Goal: Use online tool/utility: Utilize a website feature to perform a specific function

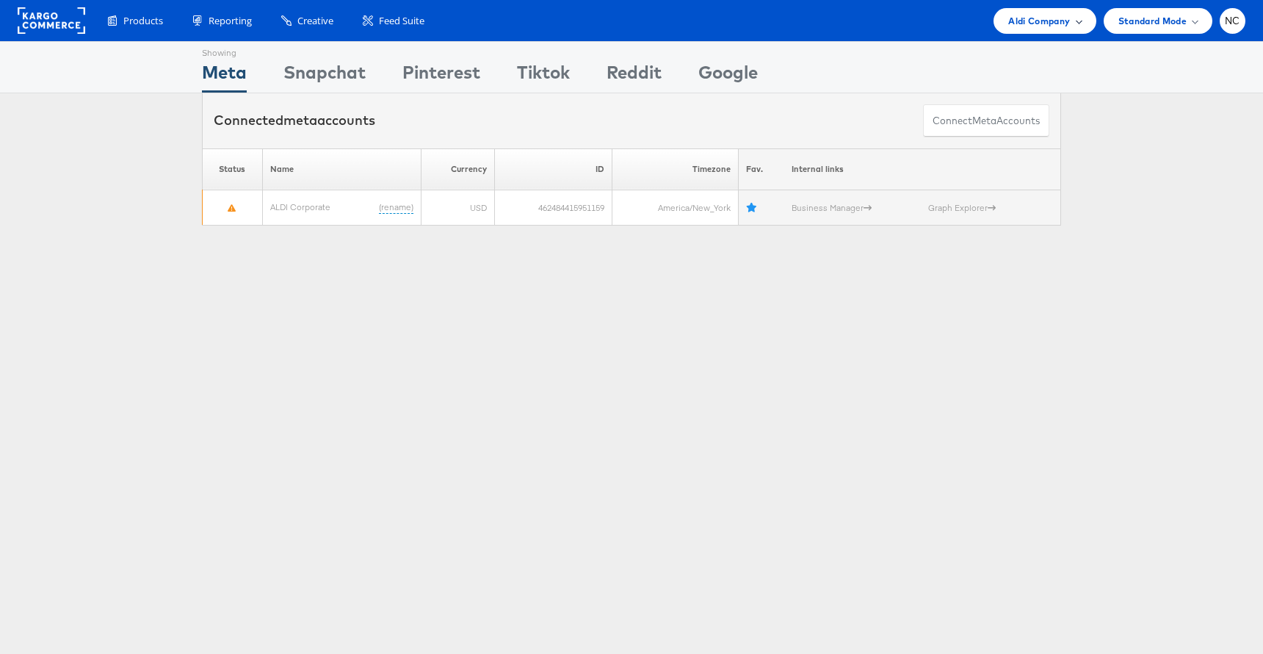
click at [1013, 23] on span "Aldi Company" at bounding box center [1039, 20] width 62 height 15
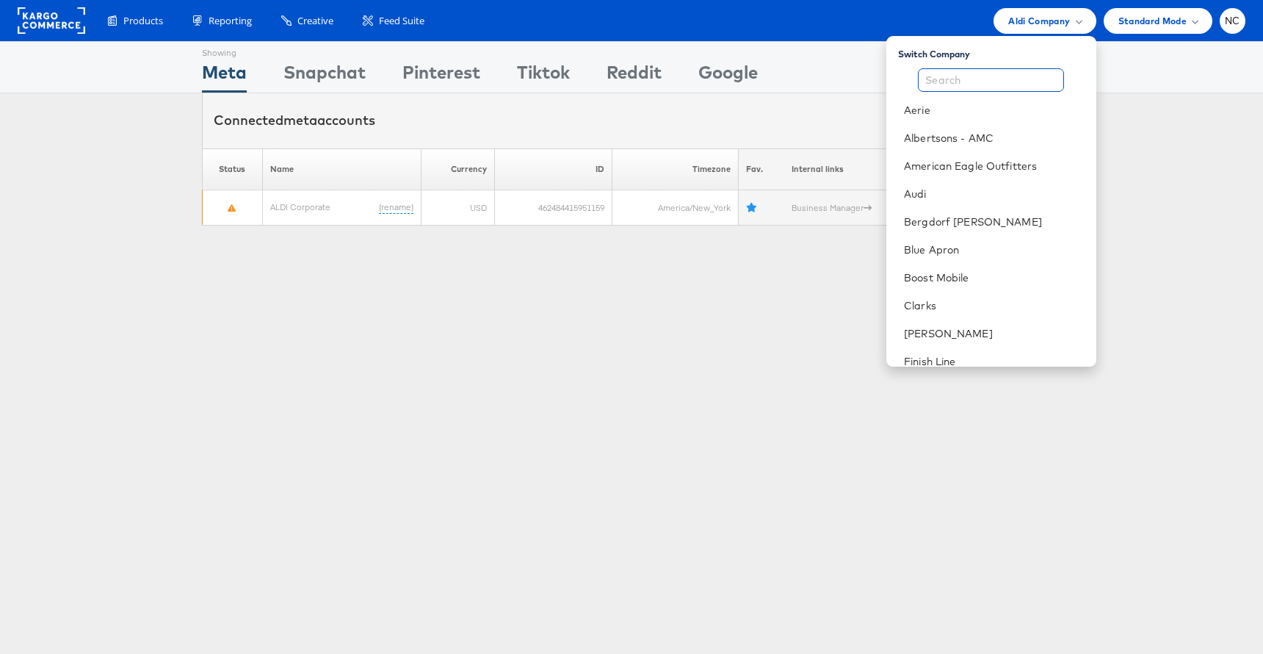
click at [994, 80] on input "text" at bounding box center [991, 79] width 146 height 23
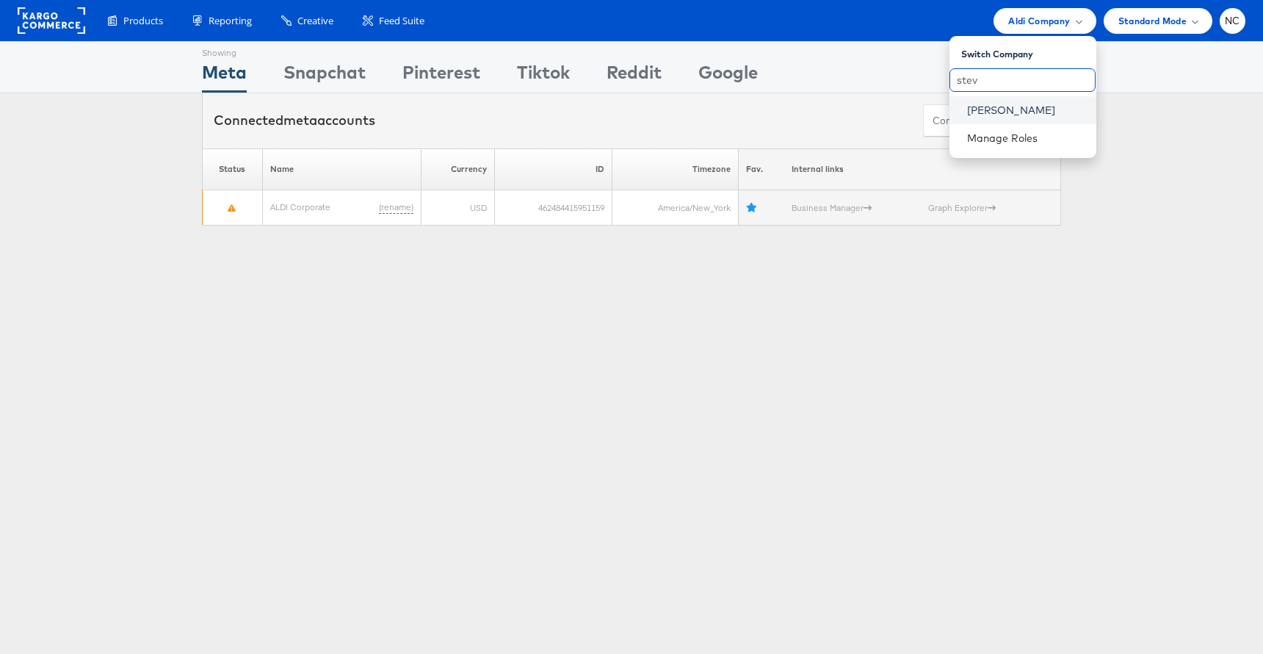
type input "stev"
click at [994, 106] on link "[PERSON_NAME]" at bounding box center [1025, 110] width 117 height 15
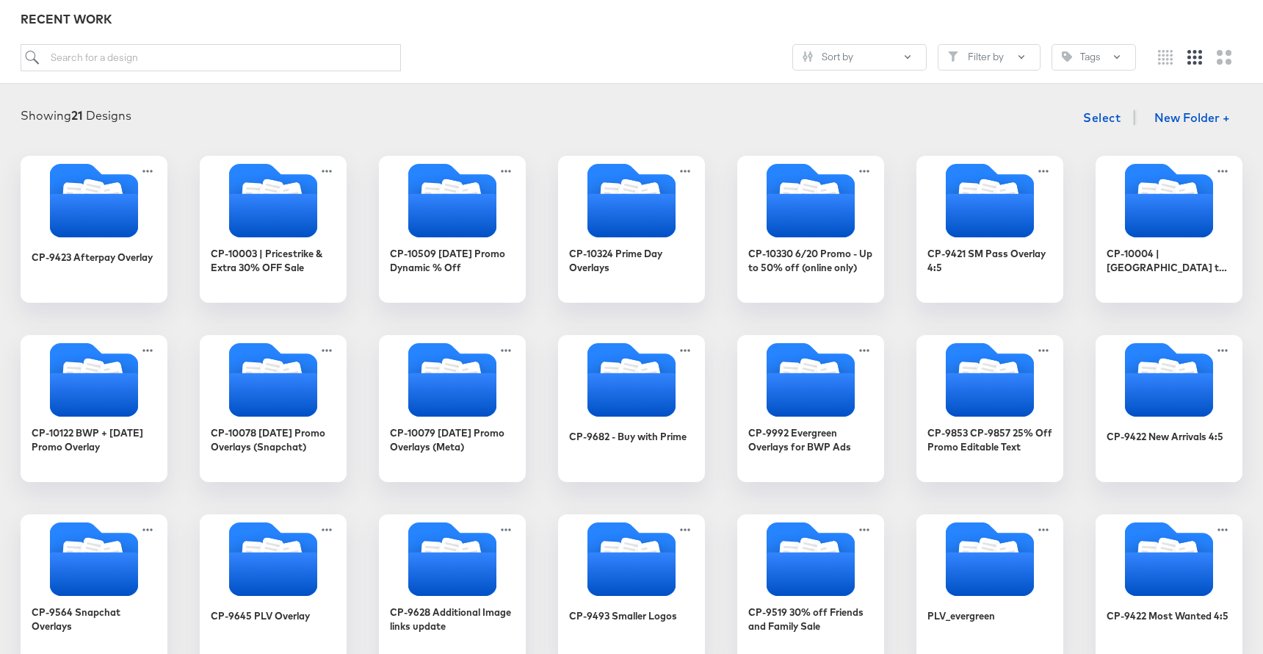
scroll to position [192, 0]
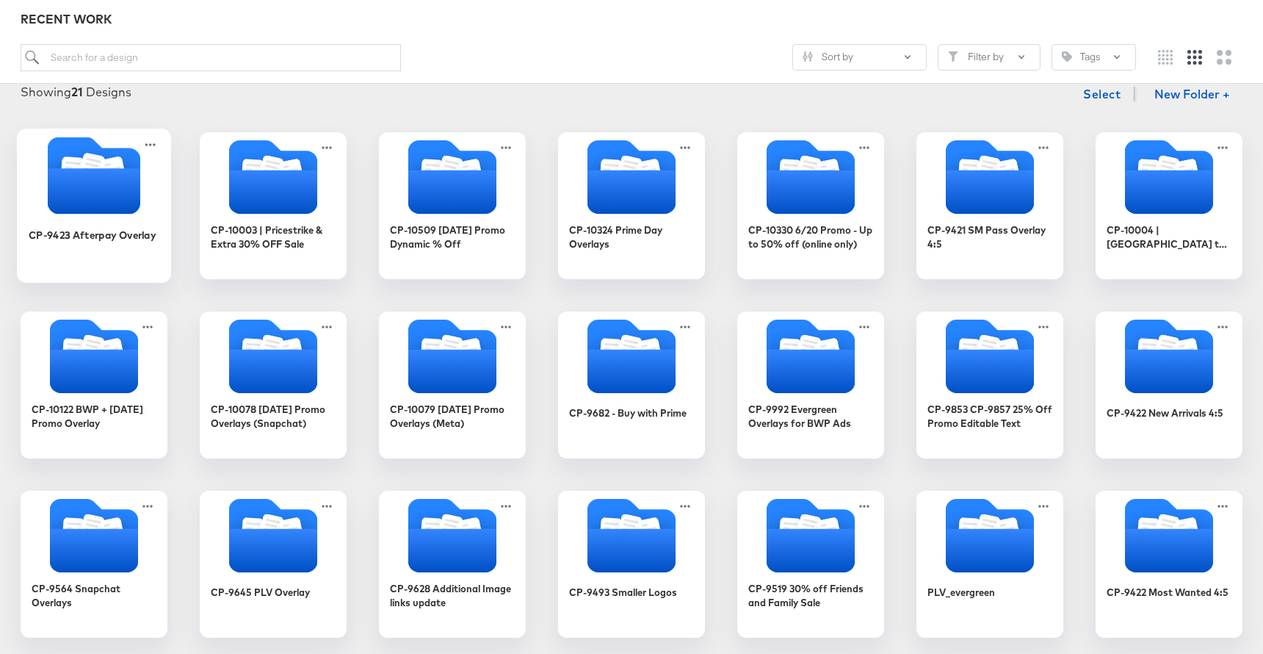
click at [86, 191] on icon "Folder" at bounding box center [94, 191] width 93 height 46
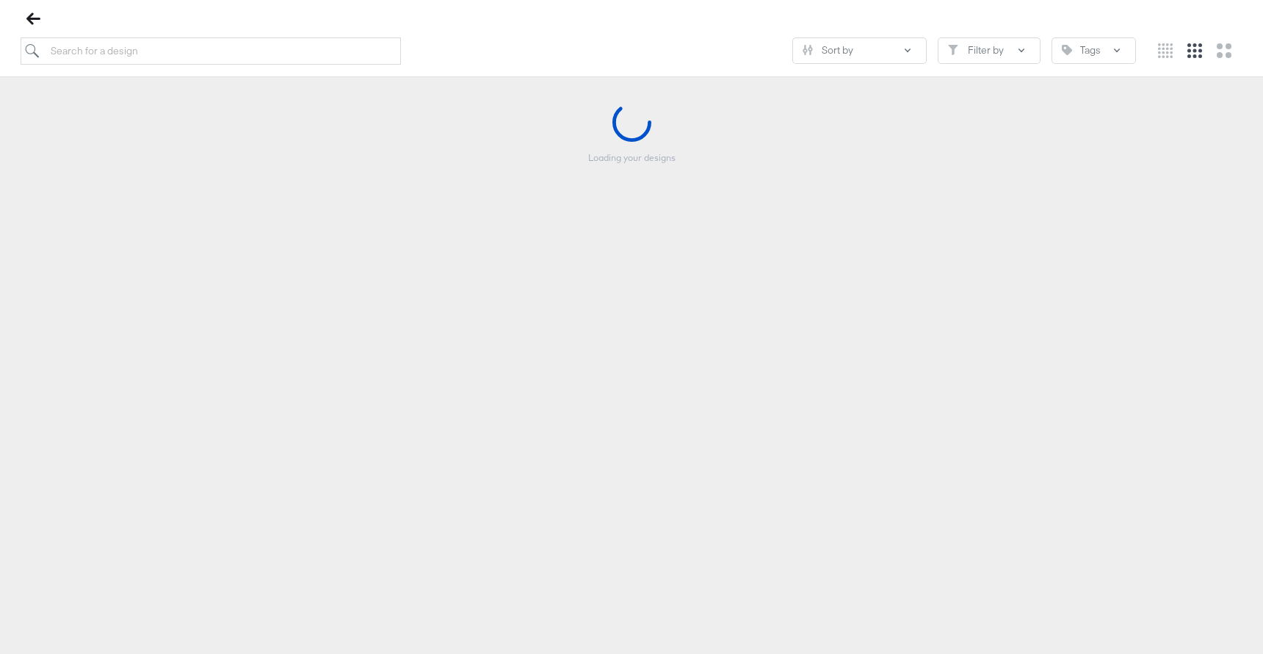
scroll to position [167, 0]
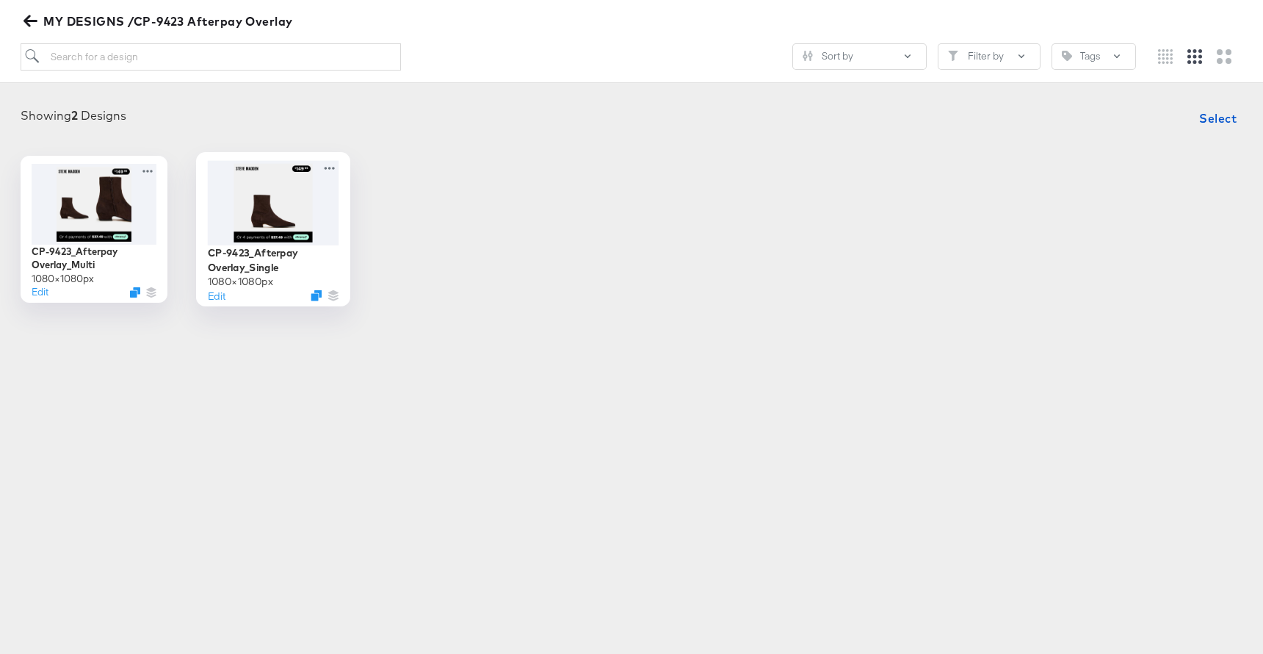
click at [263, 197] on div at bounding box center [273, 202] width 131 height 84
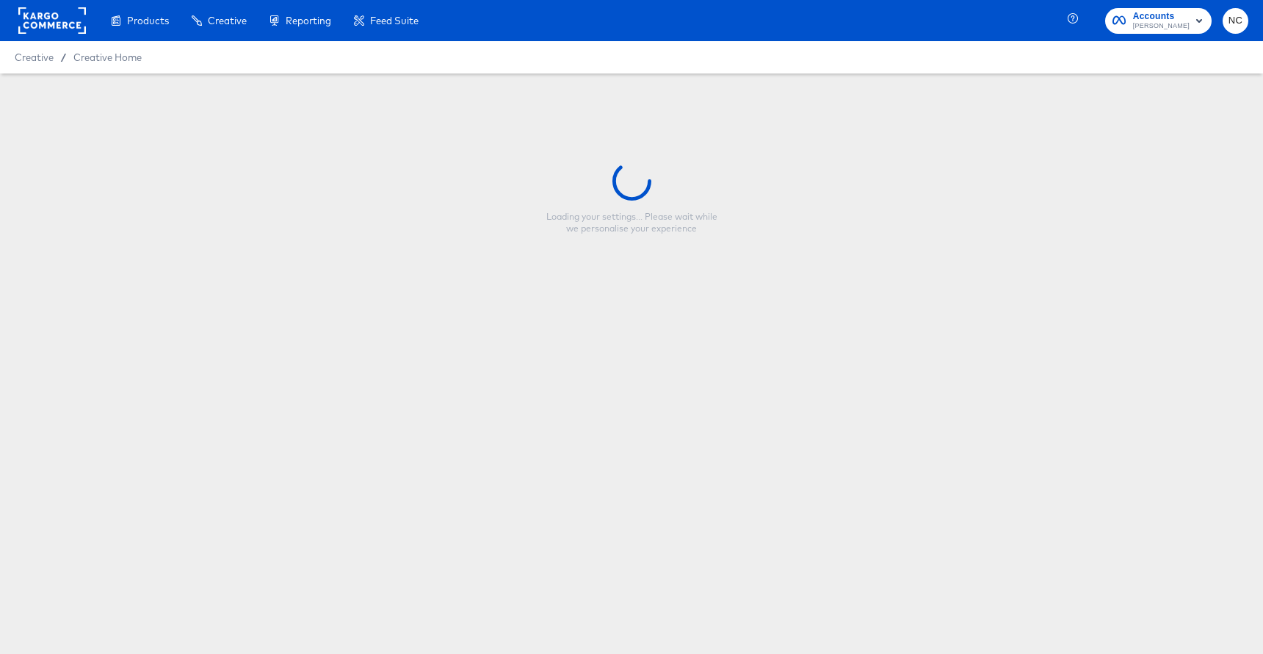
type input "CP-9423_Afterpay Overlay_Single"
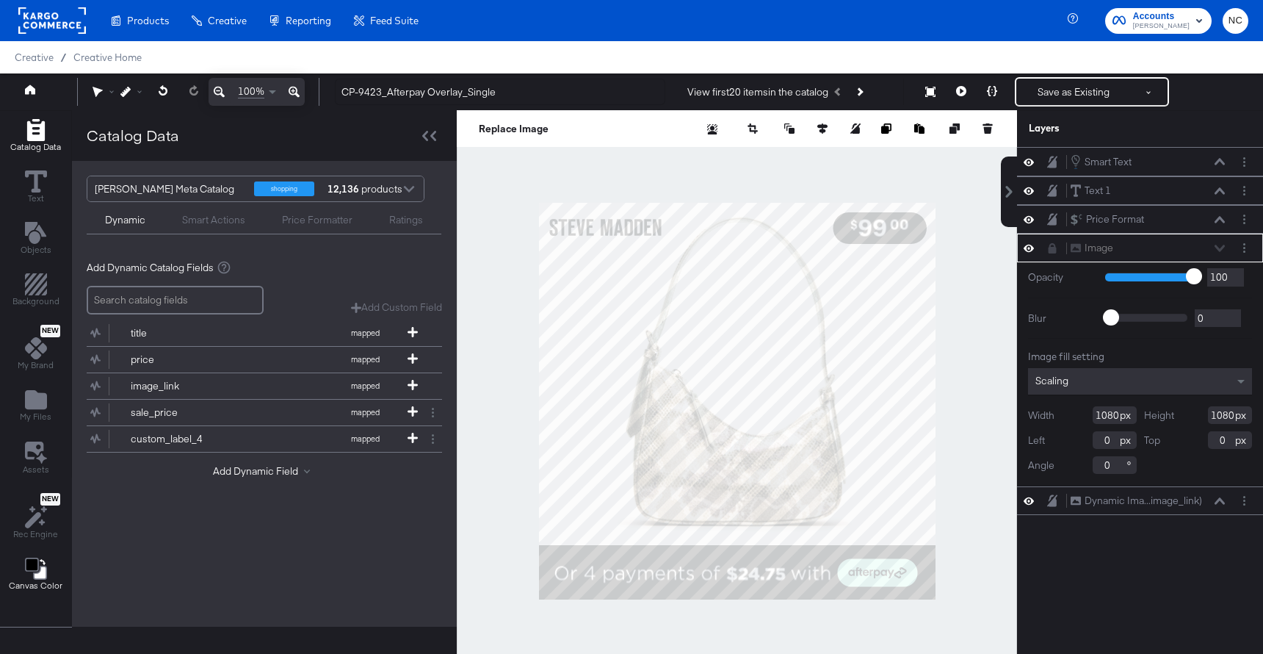
click at [32, 560] on icon "Change Background" at bounding box center [31, 564] width 12 height 12
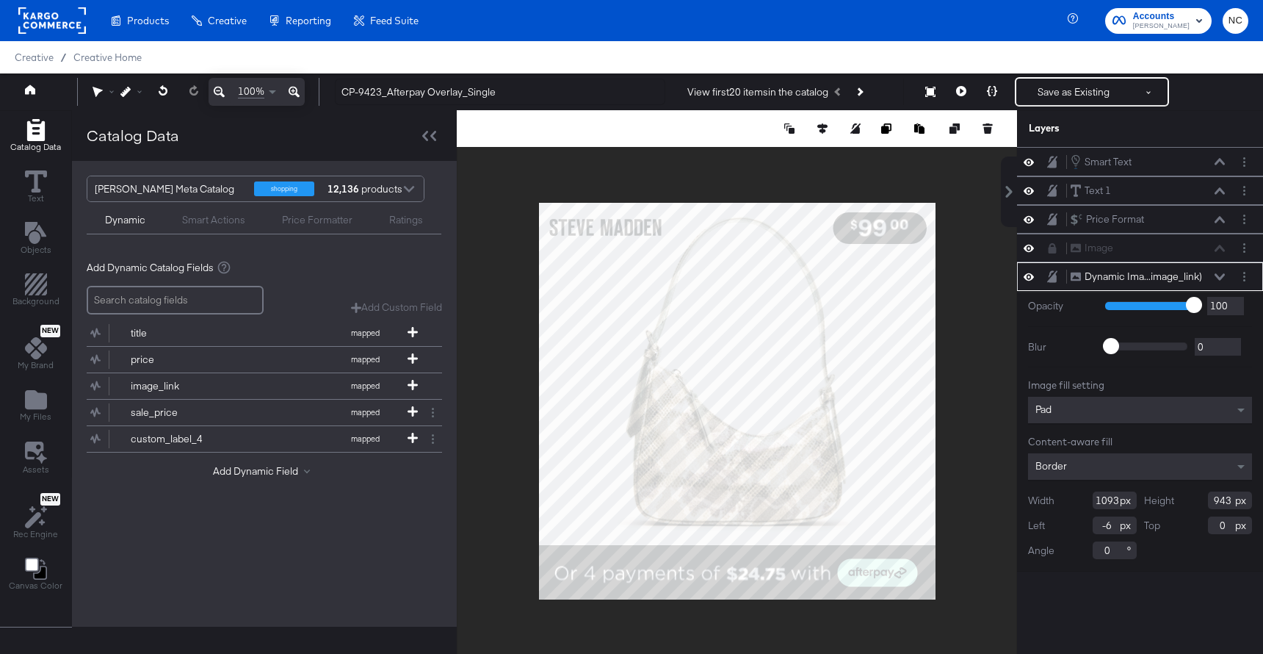
type input "930"
type input "0"
type input "720"
type input "210"
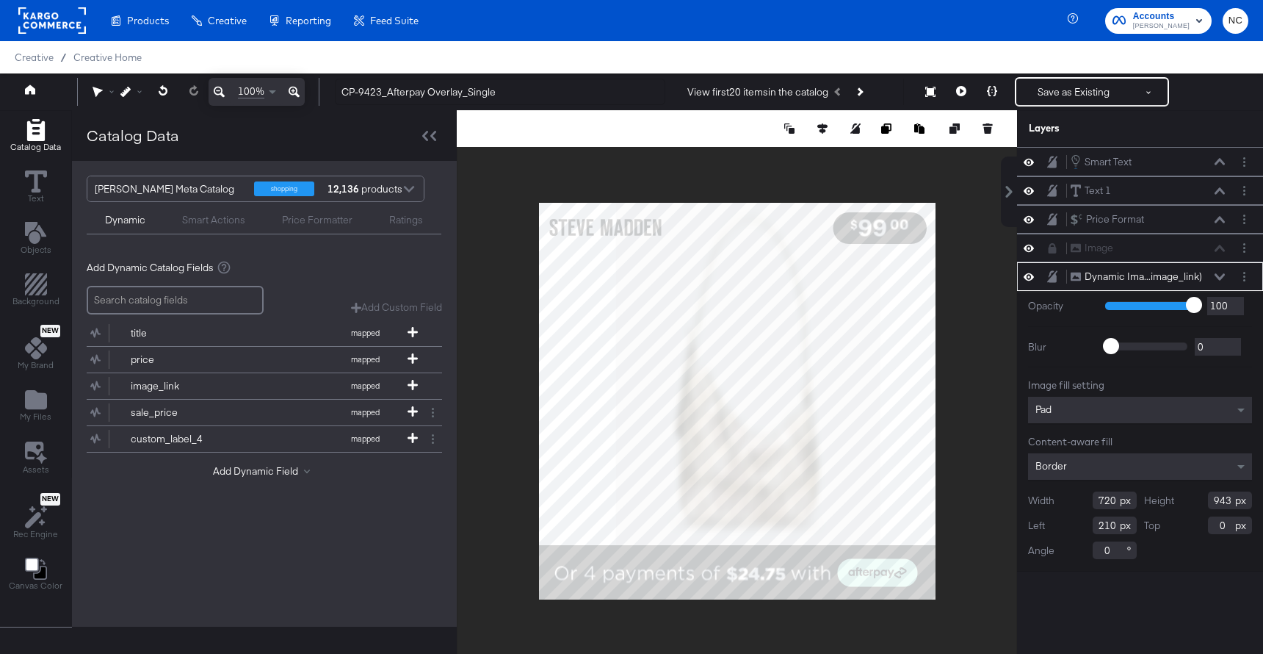
type input "840"
type input "103"
type input "182"
type input "45"
type input "706"
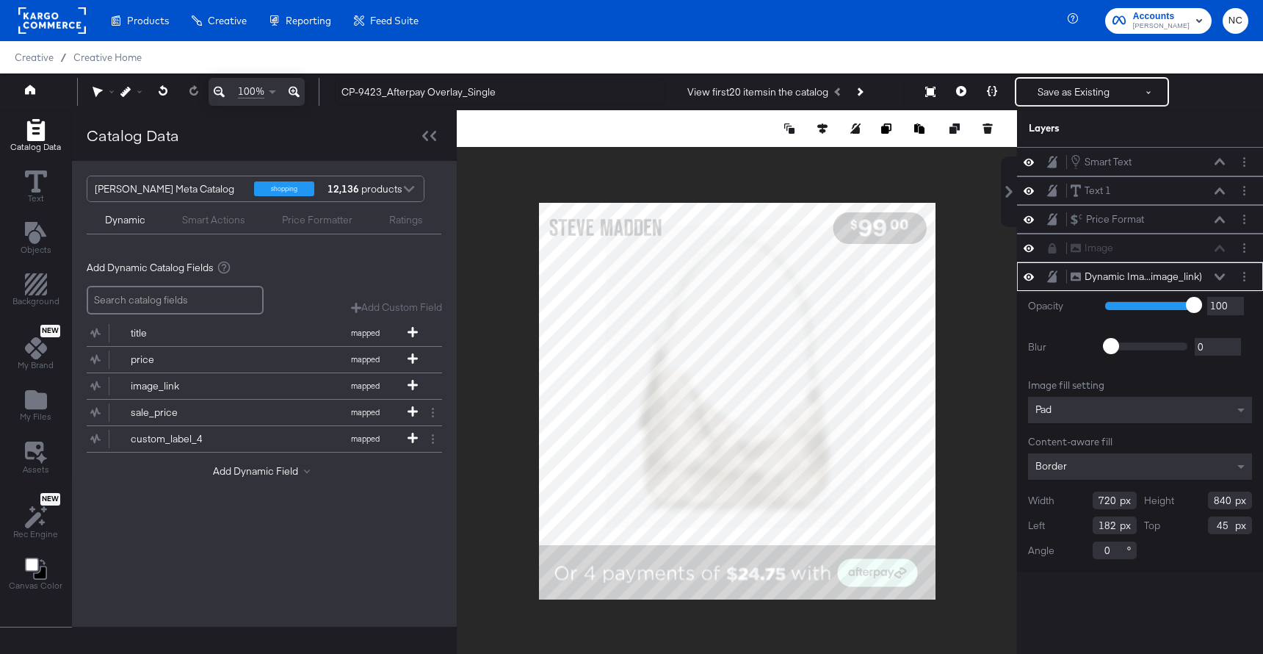
type input "824"
type input "61"
click at [37, 283] on icon "Add Rectangle" at bounding box center [36, 284] width 22 height 22
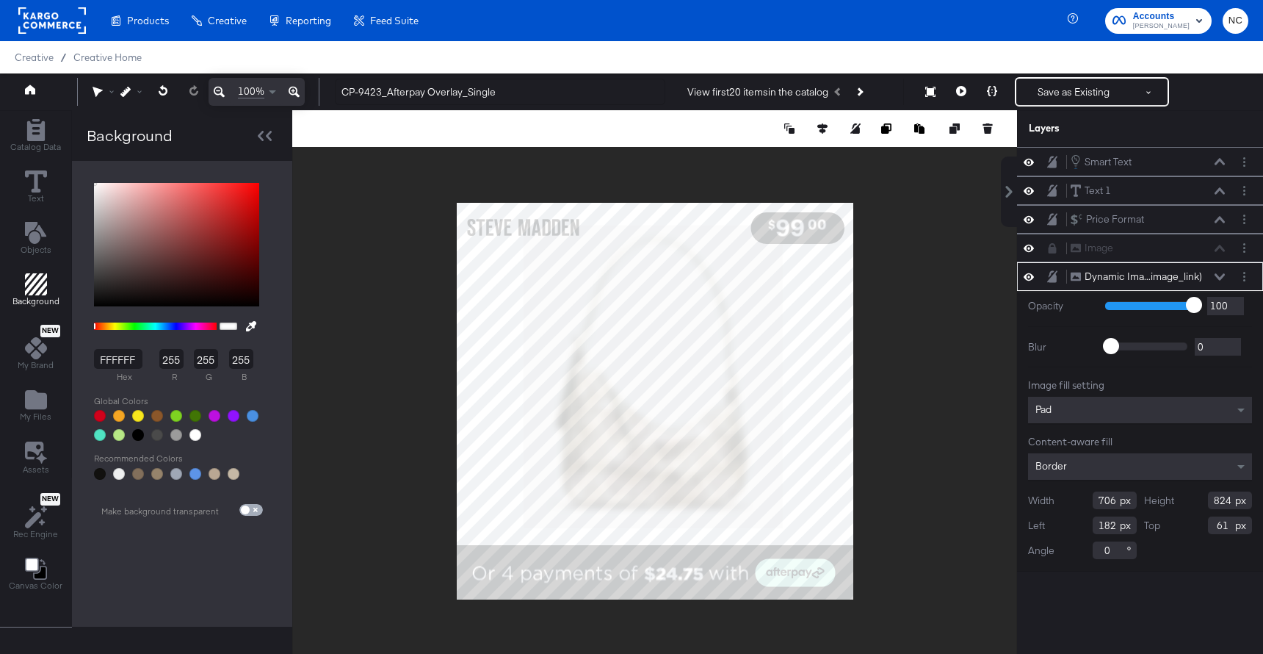
click at [258, 510] on input "checkbox" at bounding box center [245, 513] width 35 height 12
checkbox input "true"
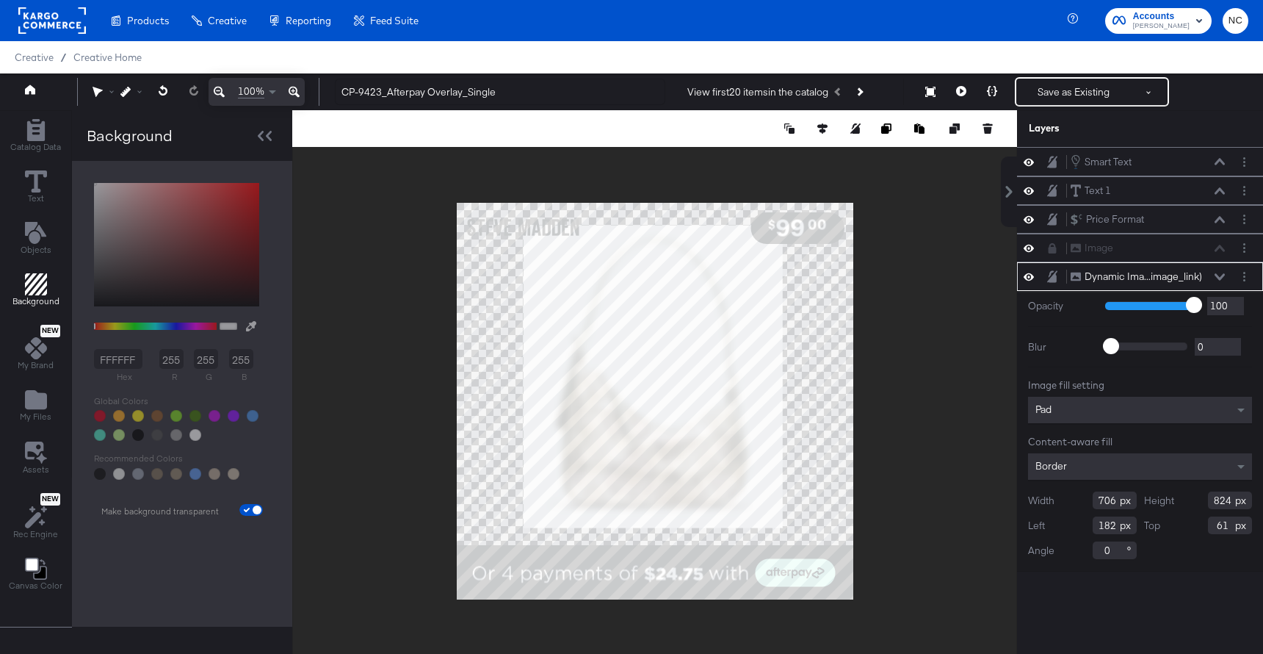
type input "696"
type input "812"
type input "73"
type input "702"
type input "819"
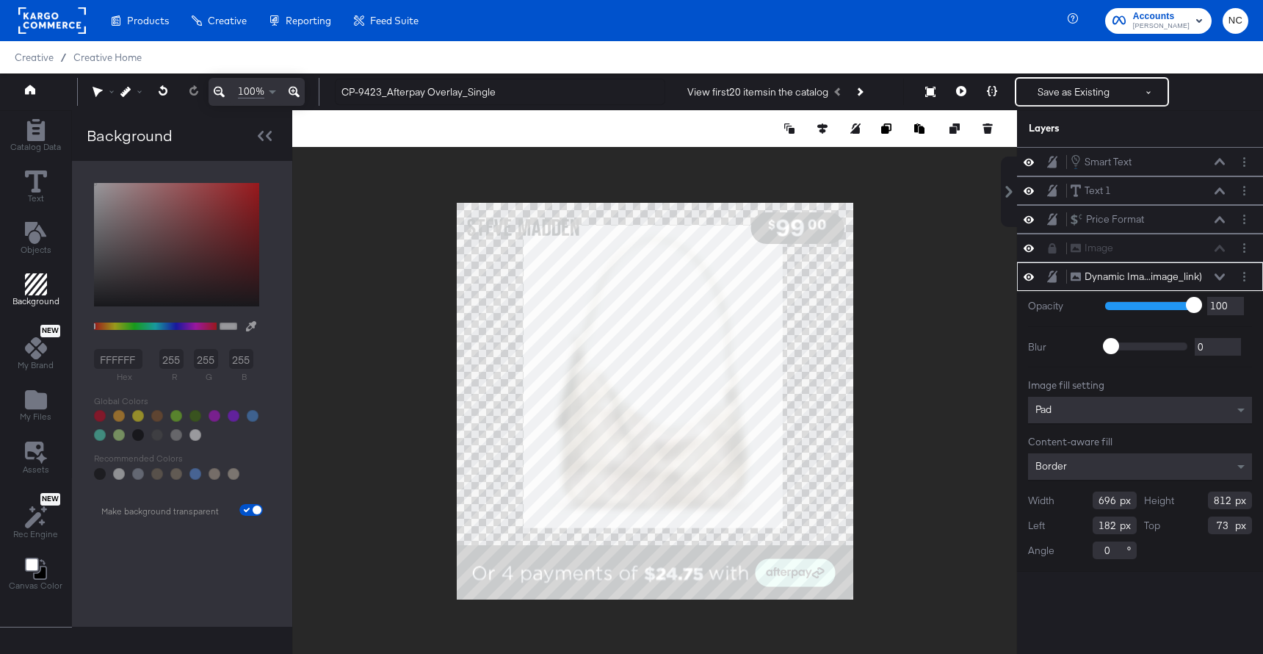
type input "67"
click at [163, 90] on icon at bounding box center [164, 90] width 10 height 10
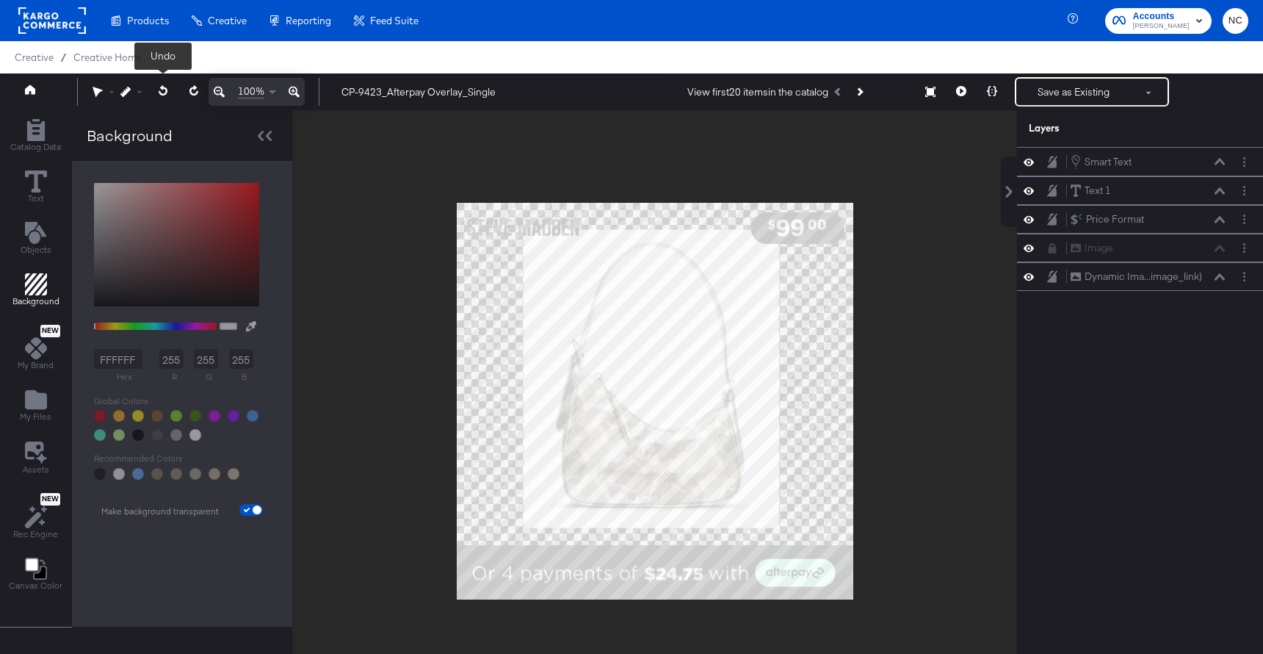
click at [163, 90] on icon at bounding box center [164, 90] width 10 height 10
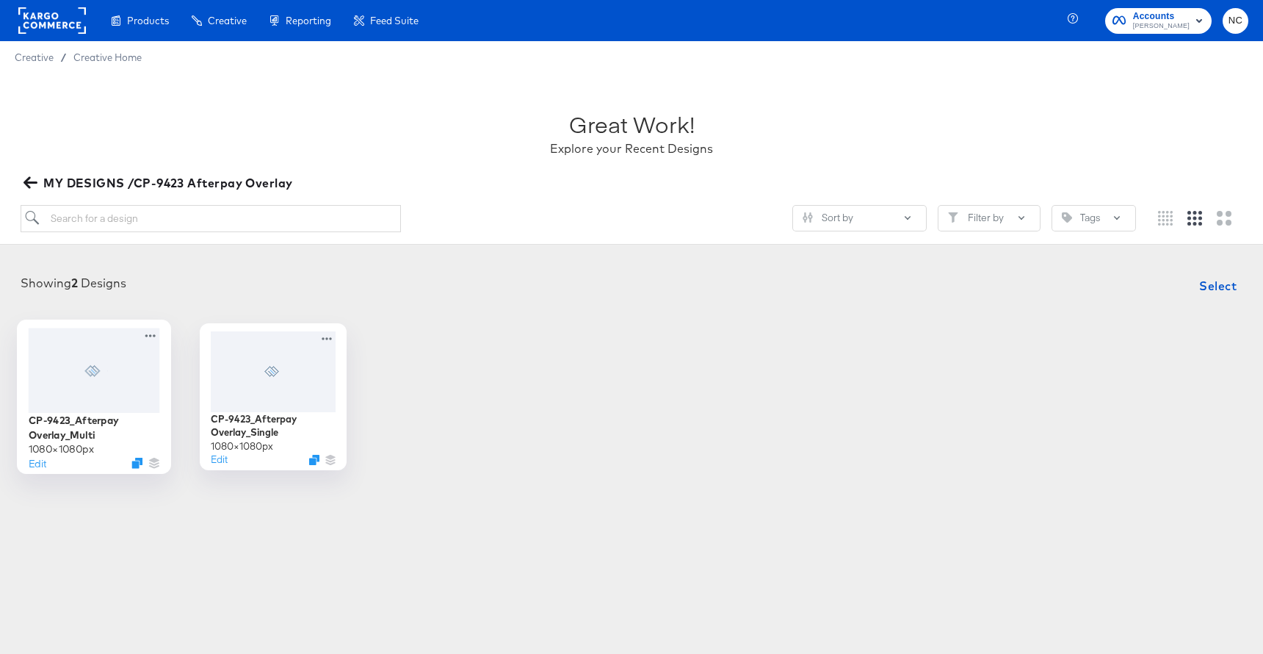
click at [67, 372] on div at bounding box center [94, 370] width 131 height 84
